Goal: Find specific page/section: Find specific page/section

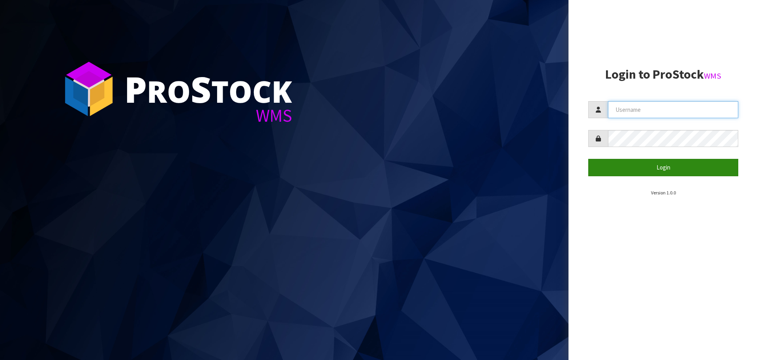
type input "[EMAIL_ADDRESS][DOMAIN_NAME]"
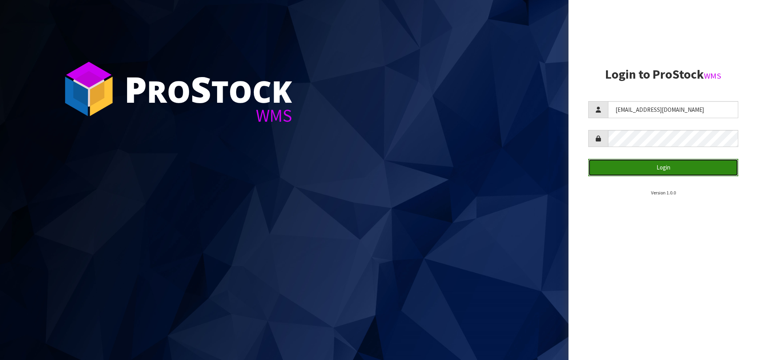
click at [660, 166] on button "Login" at bounding box center [664, 167] width 150 height 17
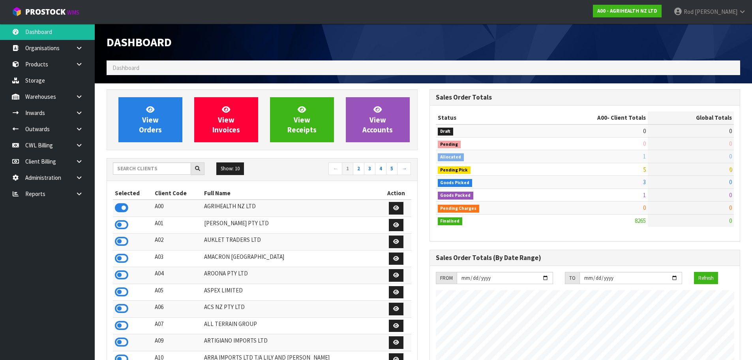
scroll to position [598, 323]
click at [78, 192] on icon at bounding box center [79, 194] width 8 height 6
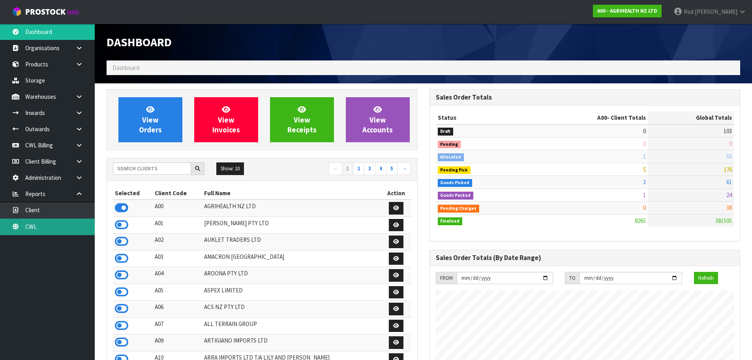
click at [34, 228] on link "CWL" at bounding box center [47, 226] width 95 height 16
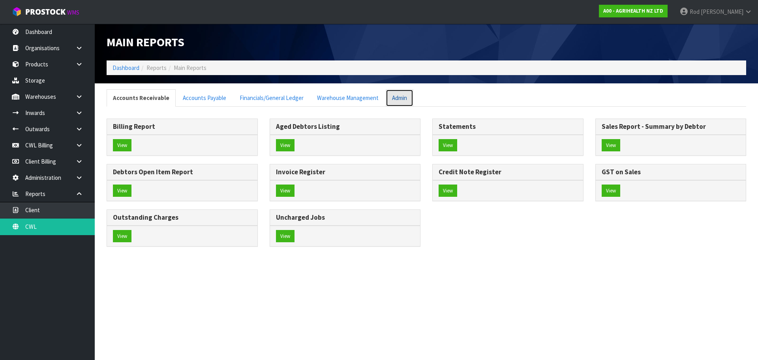
click at [401, 100] on link "Admin" at bounding box center [400, 97] width 28 height 17
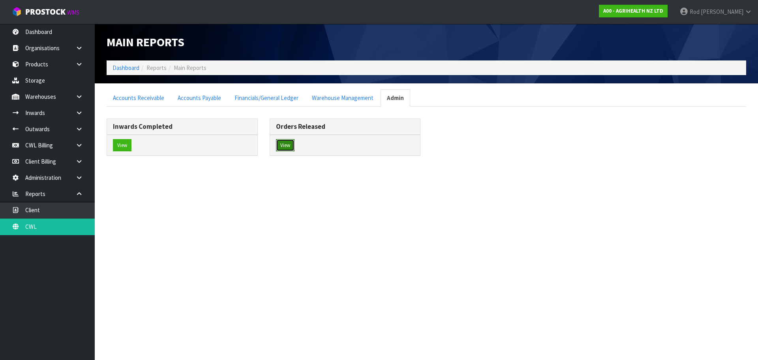
click at [290, 143] on button "View" at bounding box center [285, 145] width 19 height 13
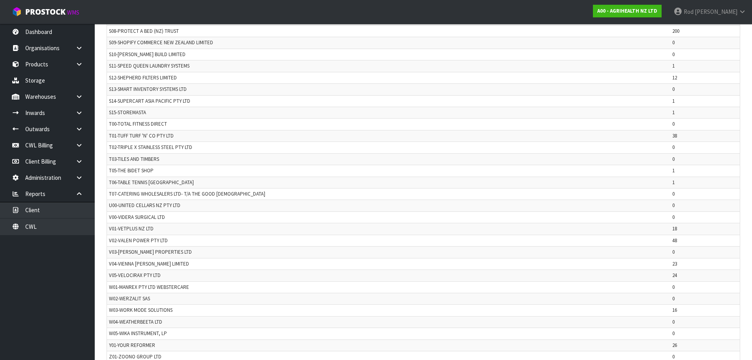
scroll to position [1580, 0]
